Goal: Task Accomplishment & Management: Use online tool/utility

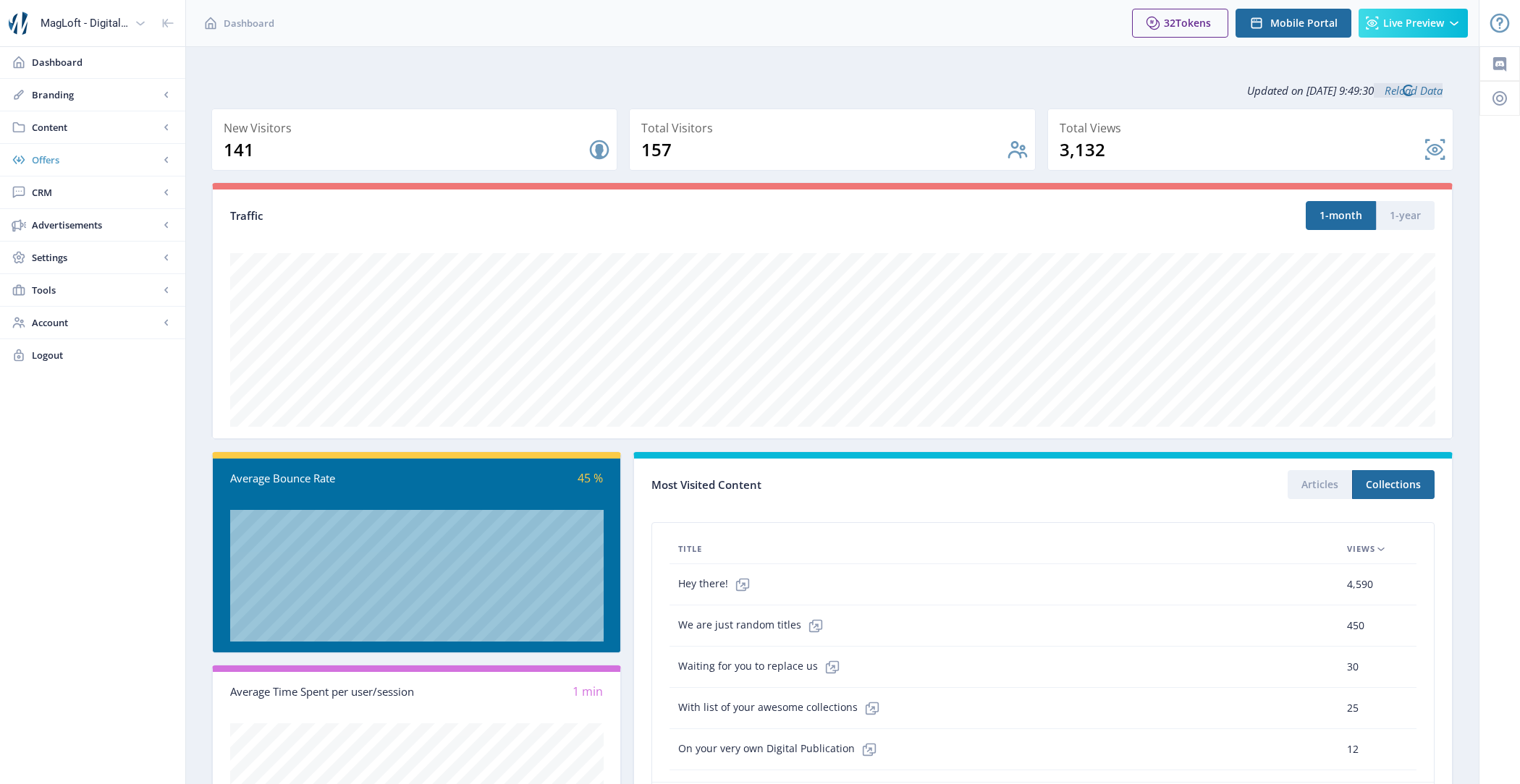
click at [91, 158] on span "Offers" at bounding box center [95, 160] width 127 height 15
click at [84, 131] on span "Content" at bounding box center [95, 127] width 127 height 15
click at [101, 230] on link "Import PDF" at bounding box center [92, 224] width 156 height 32
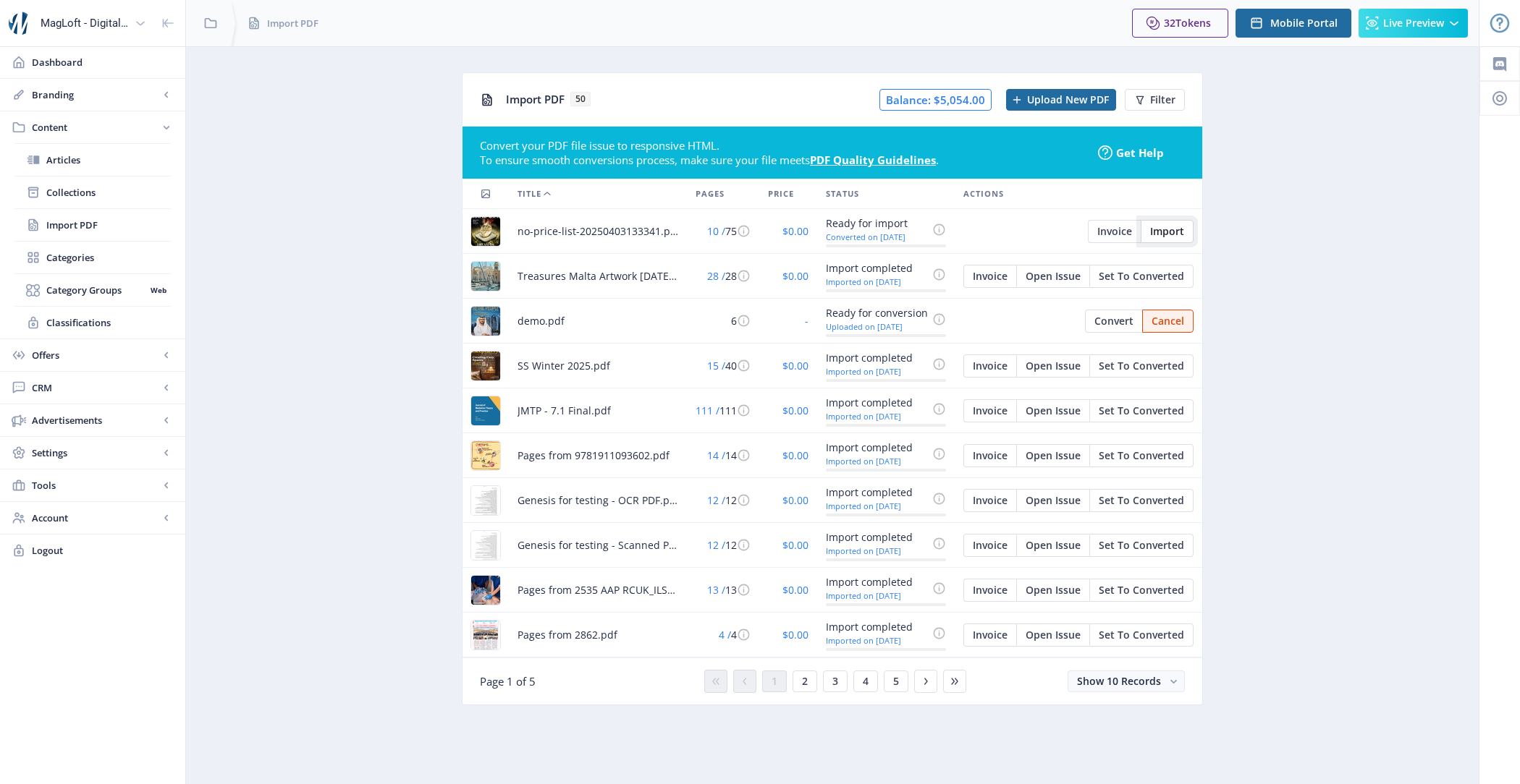
click at [1173, 229] on span "Import" at bounding box center [1167, 232] width 34 height 12
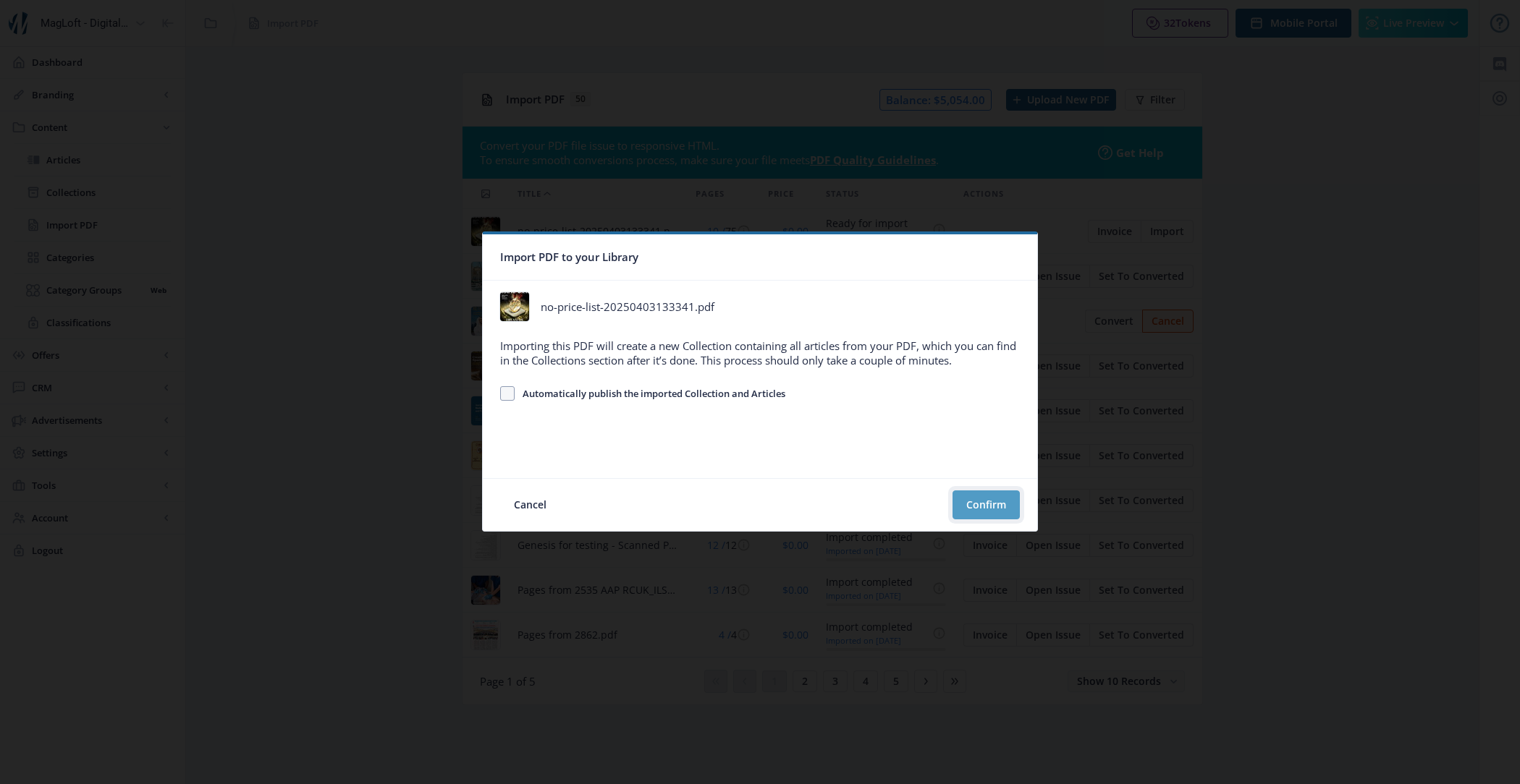
click at [993, 497] on button "Confirm" at bounding box center [986, 505] width 67 height 29
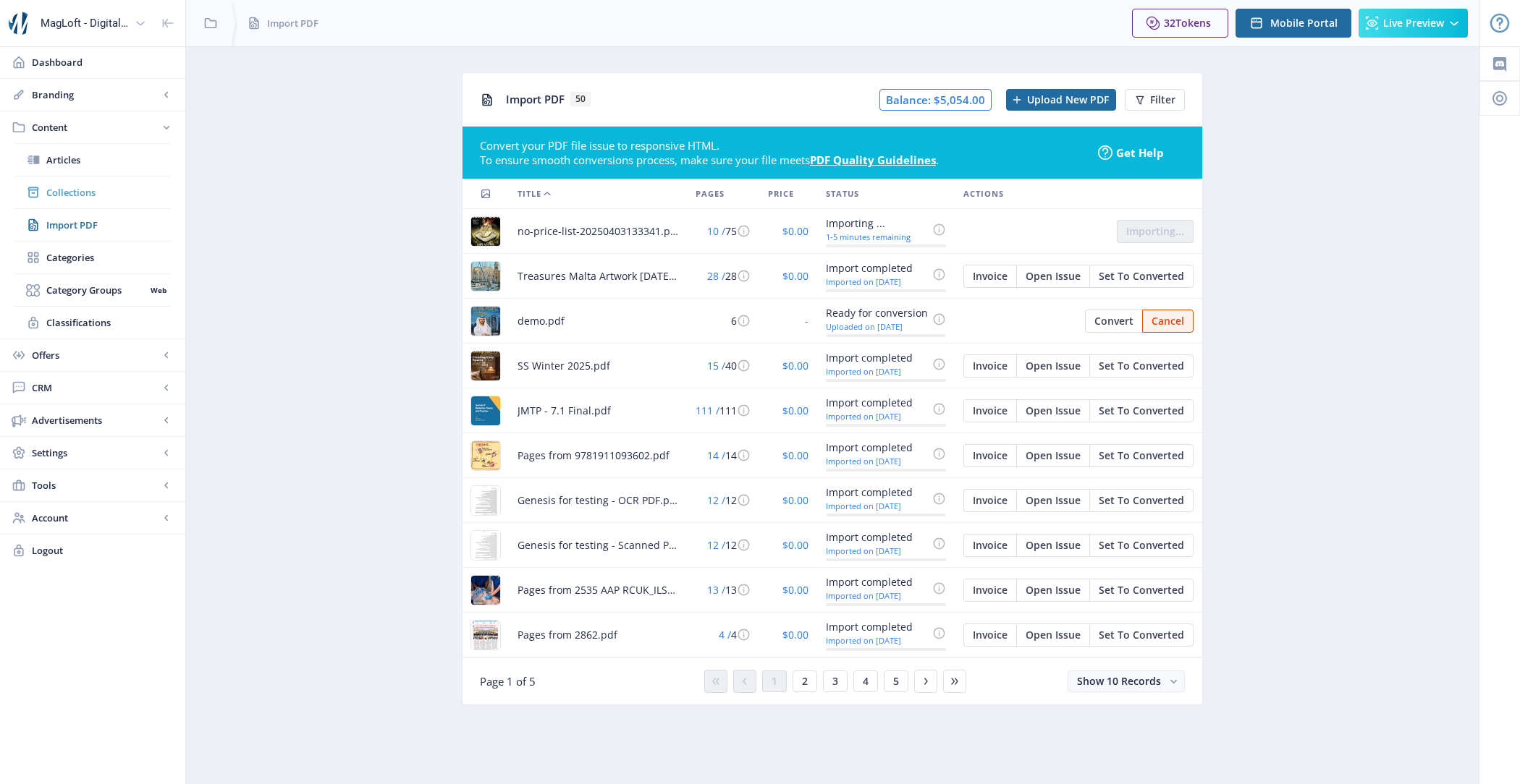
click at [123, 193] on span "Collections" at bounding box center [108, 192] width 125 height 15
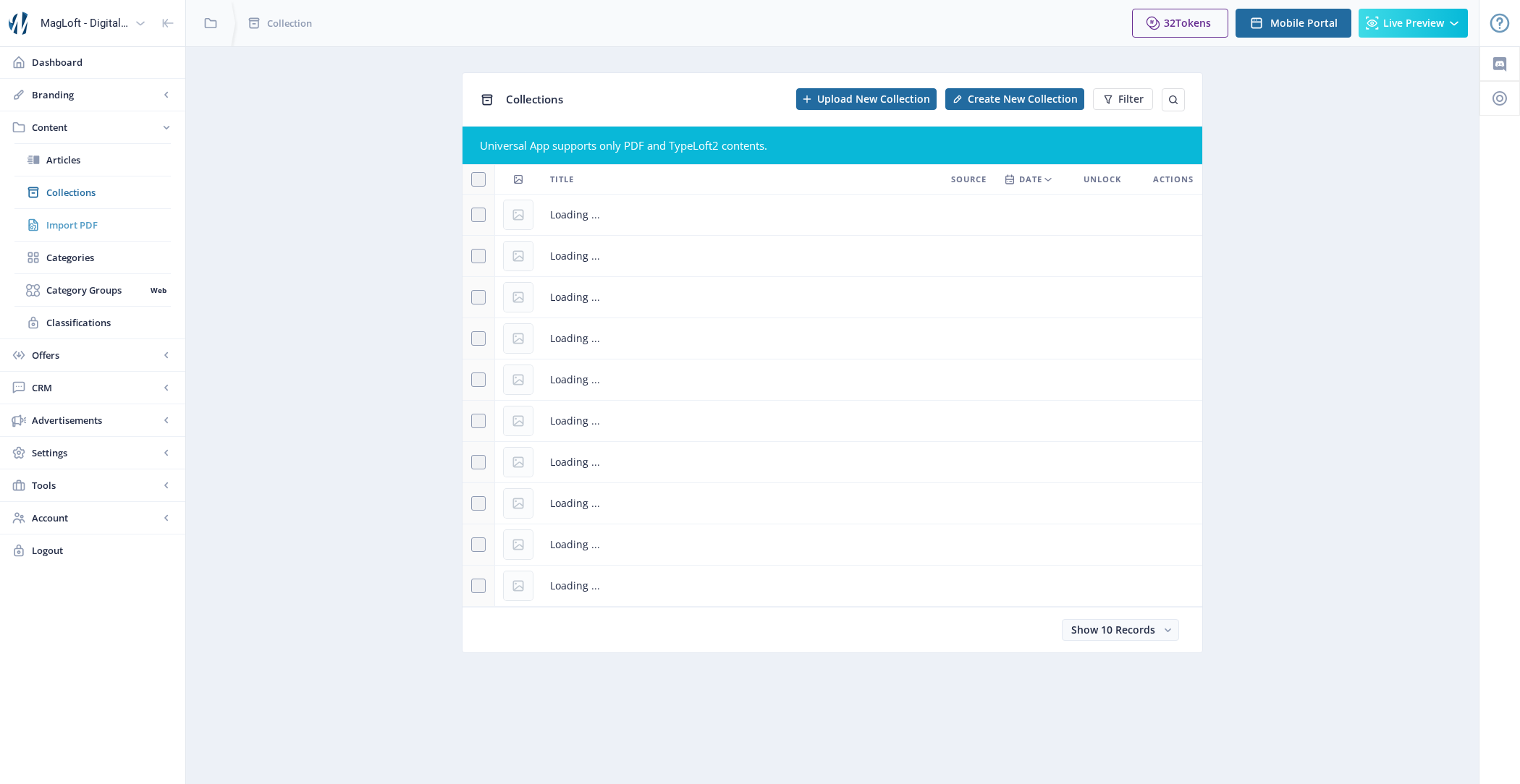
click at [114, 222] on span "Import PDF" at bounding box center [108, 224] width 125 height 15
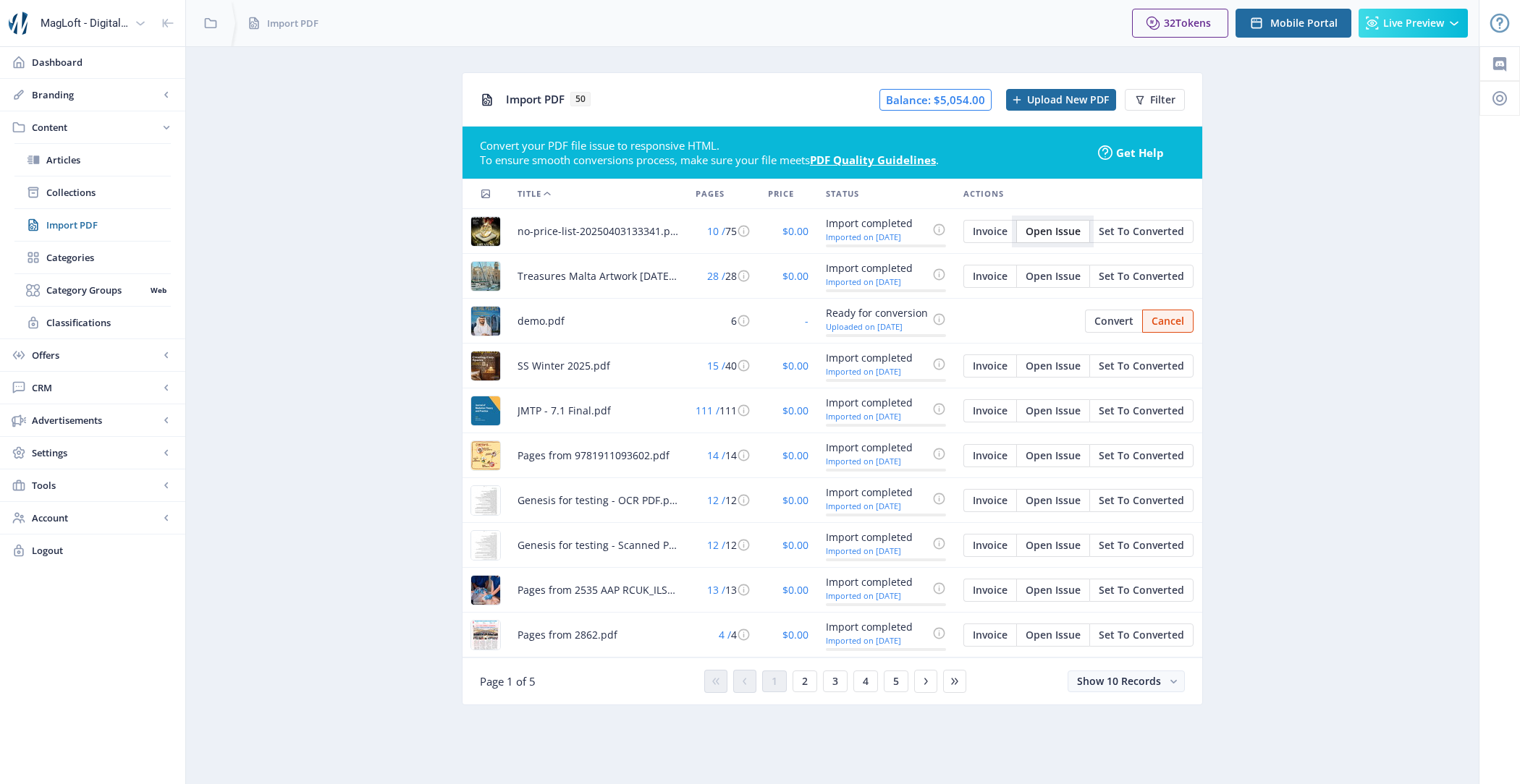
click at [1059, 235] on span "Open Issue" at bounding box center [1052, 232] width 55 height 12
click at [1046, 226] on span "Open Issue" at bounding box center [1052, 232] width 55 height 12
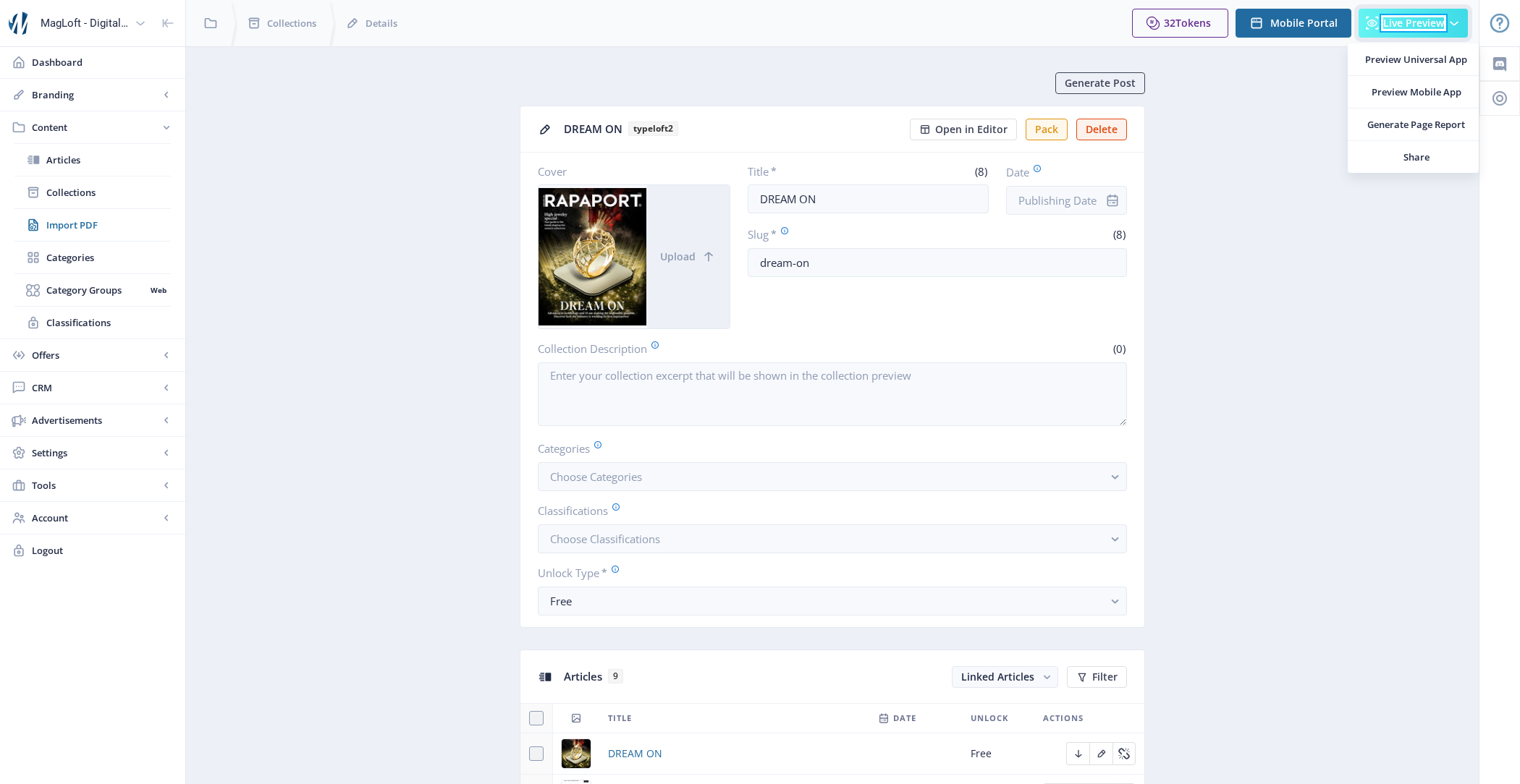
click at [1439, 20] on span "Live Preview" at bounding box center [1412, 23] width 61 height 12
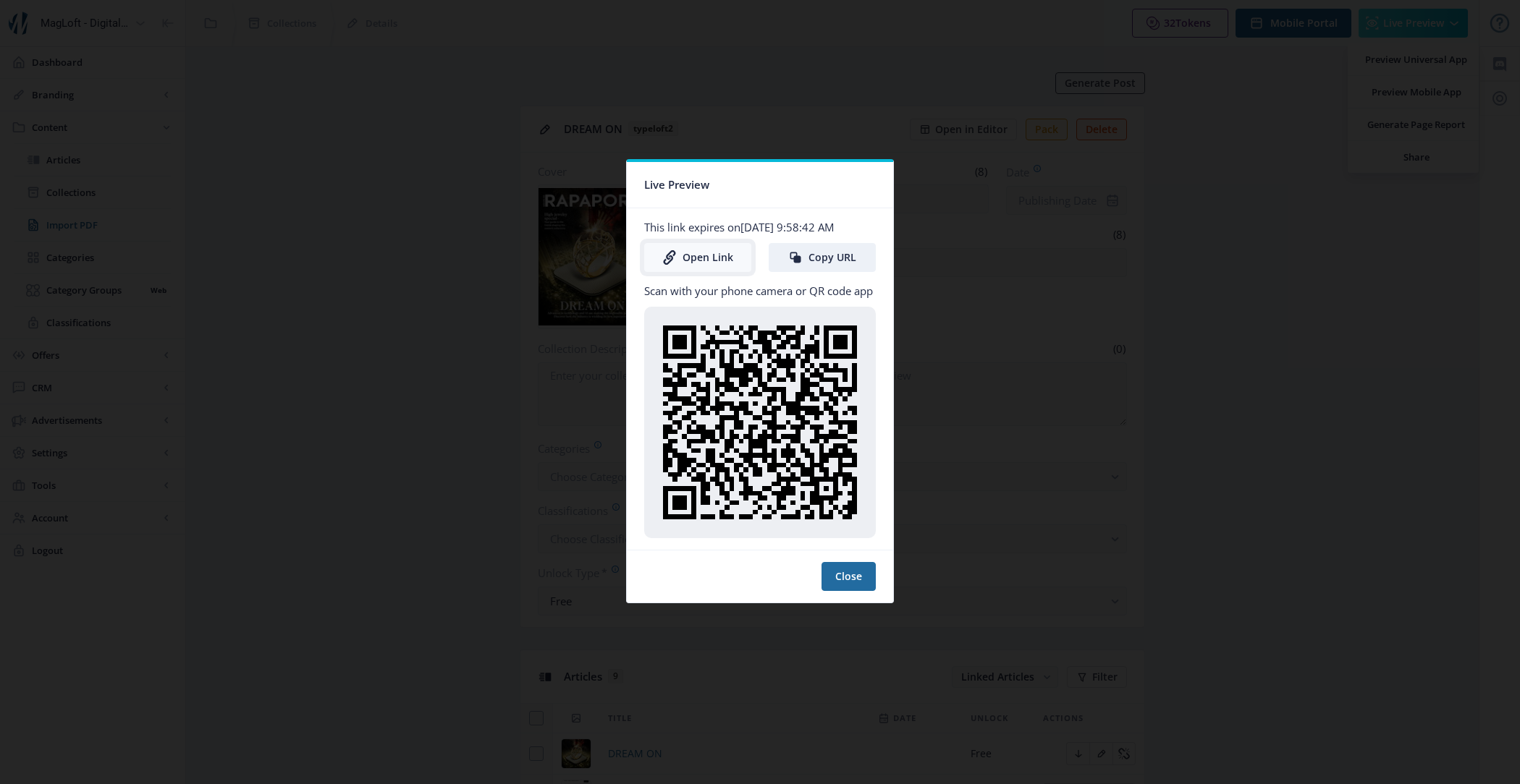
click at [723, 254] on link "Open Link" at bounding box center [697, 258] width 107 height 29
click at [842, 562] on button "Close" at bounding box center [848, 577] width 55 height 29
